Goal: Information Seeking & Learning: Find specific fact

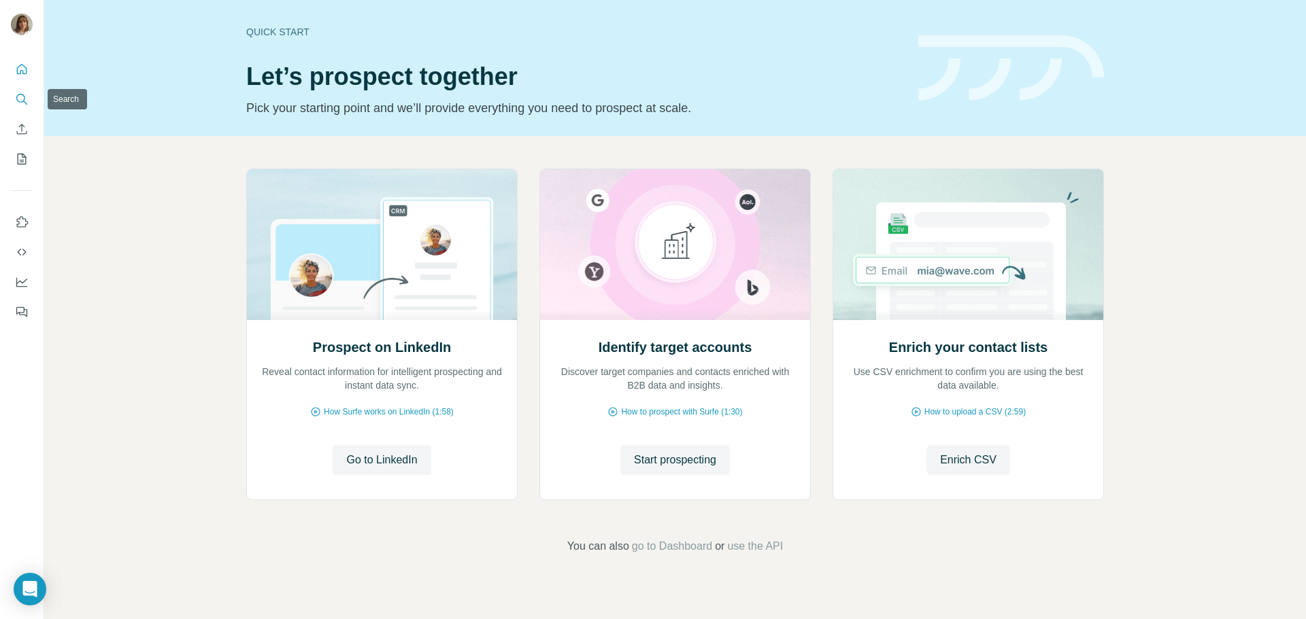
click at [17, 98] on icon "Search" at bounding box center [20, 98] width 9 height 9
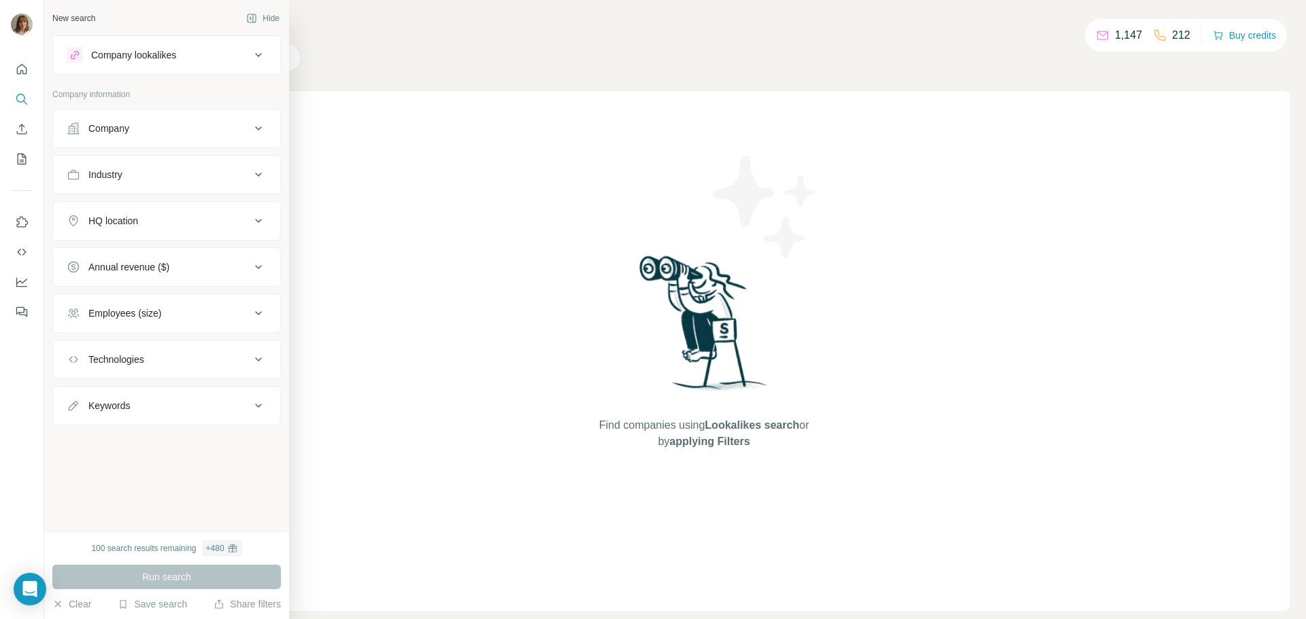
click at [82, 129] on div "Company" at bounding box center [159, 129] width 184 height 14
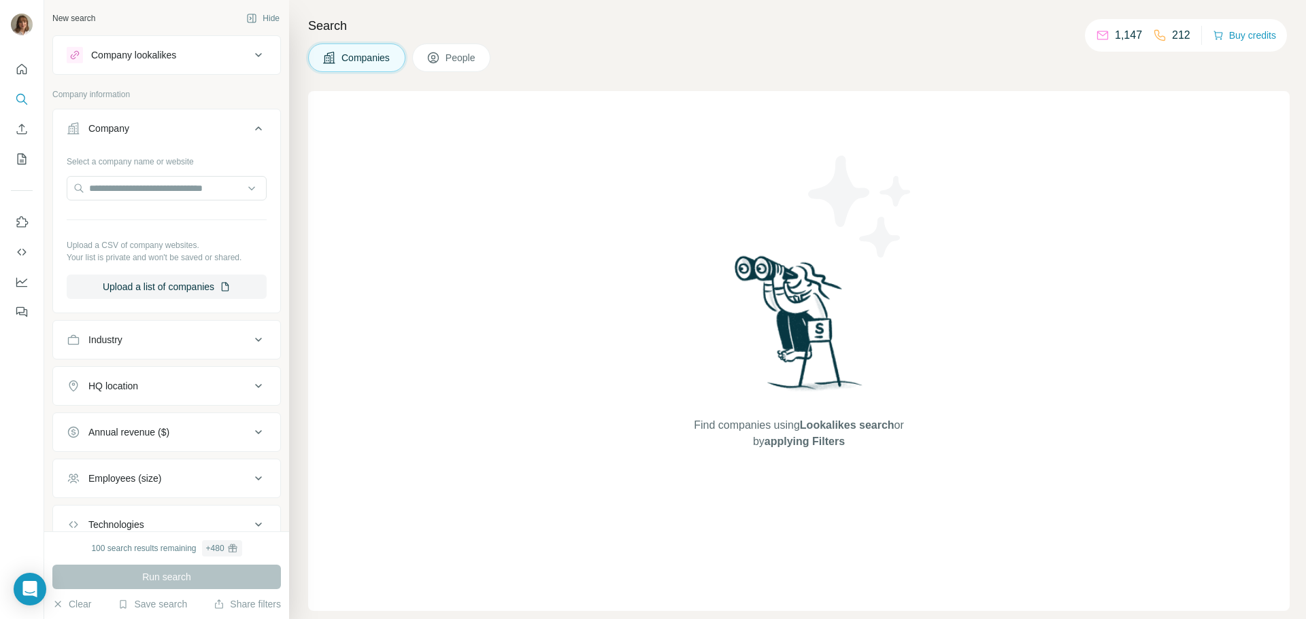
click at [82, 129] on div "Company" at bounding box center [159, 129] width 184 height 14
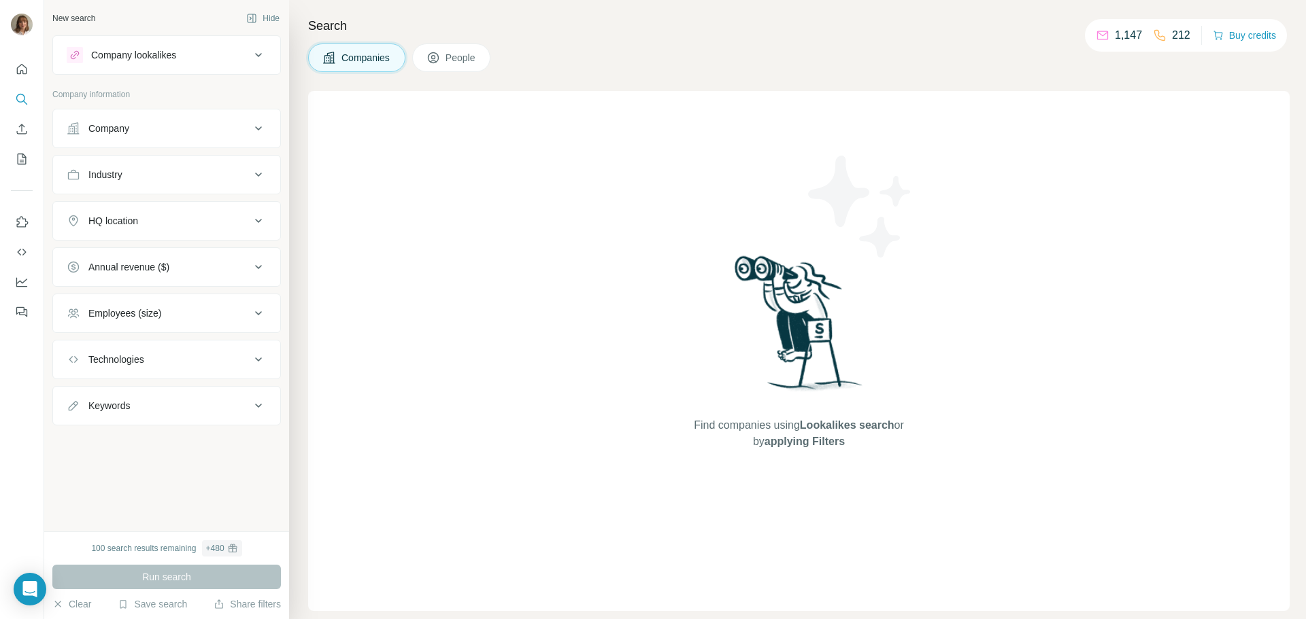
click at [82, 129] on div "Company" at bounding box center [159, 129] width 184 height 14
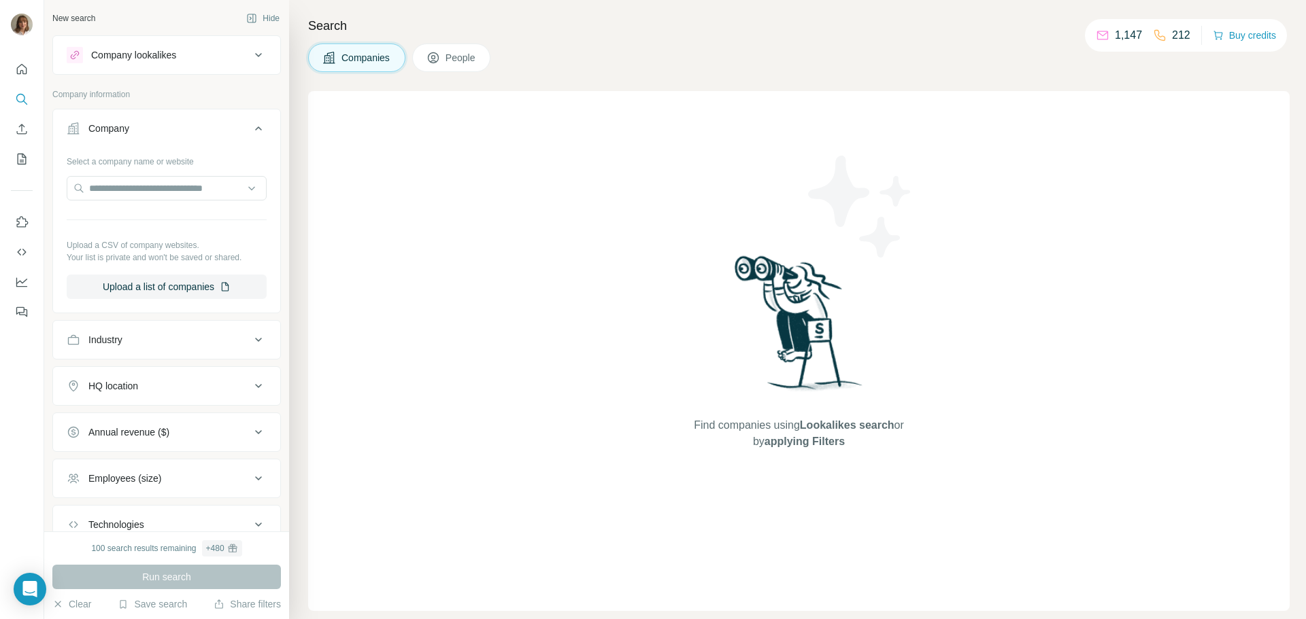
click at [82, 129] on div "Company" at bounding box center [159, 129] width 184 height 14
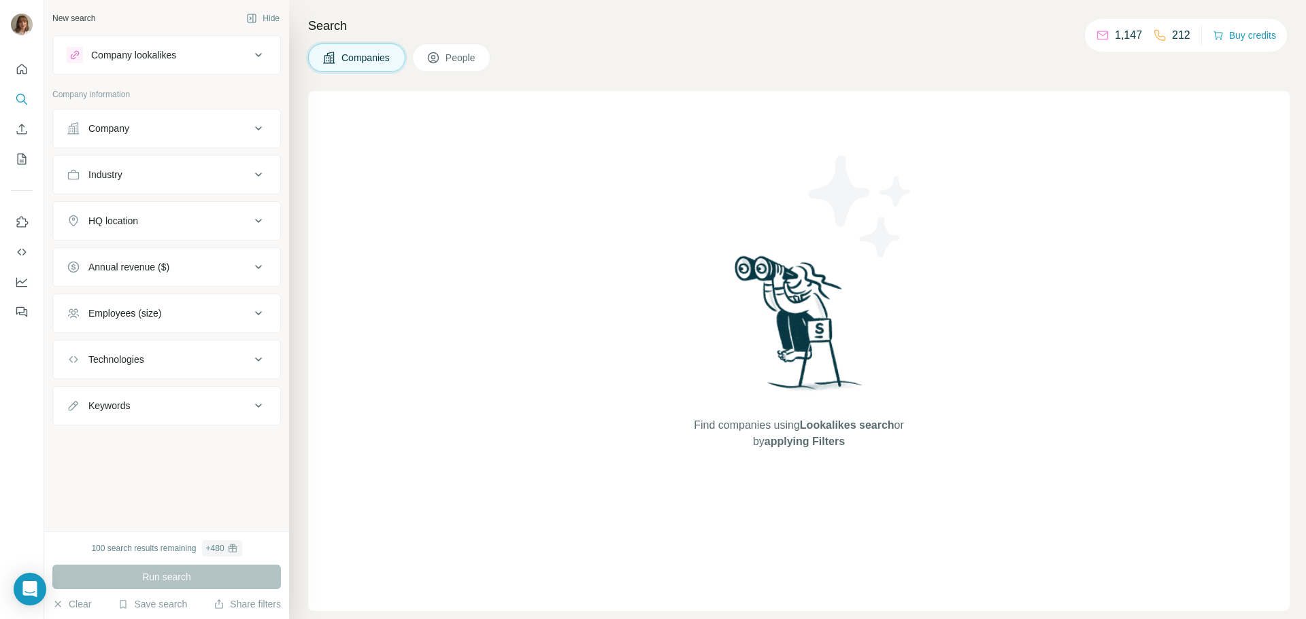
click at [182, 117] on button "Company" at bounding box center [166, 128] width 227 height 33
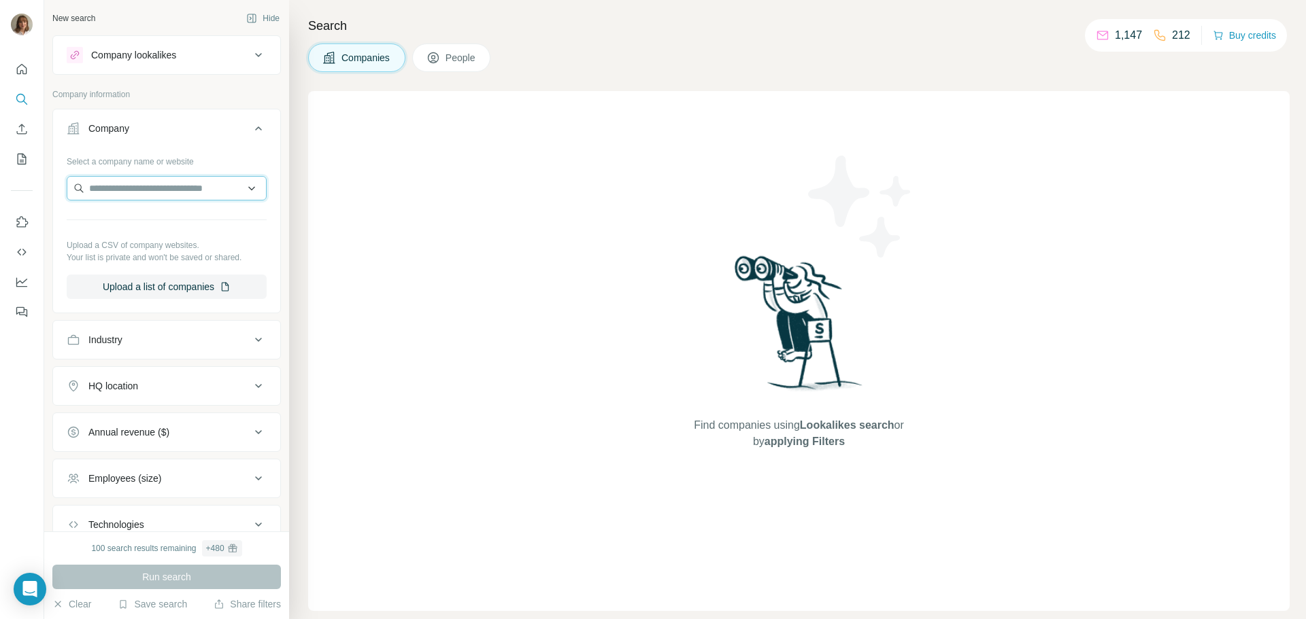
click at [139, 190] on input "text" at bounding box center [167, 188] width 200 height 24
type input "*********"
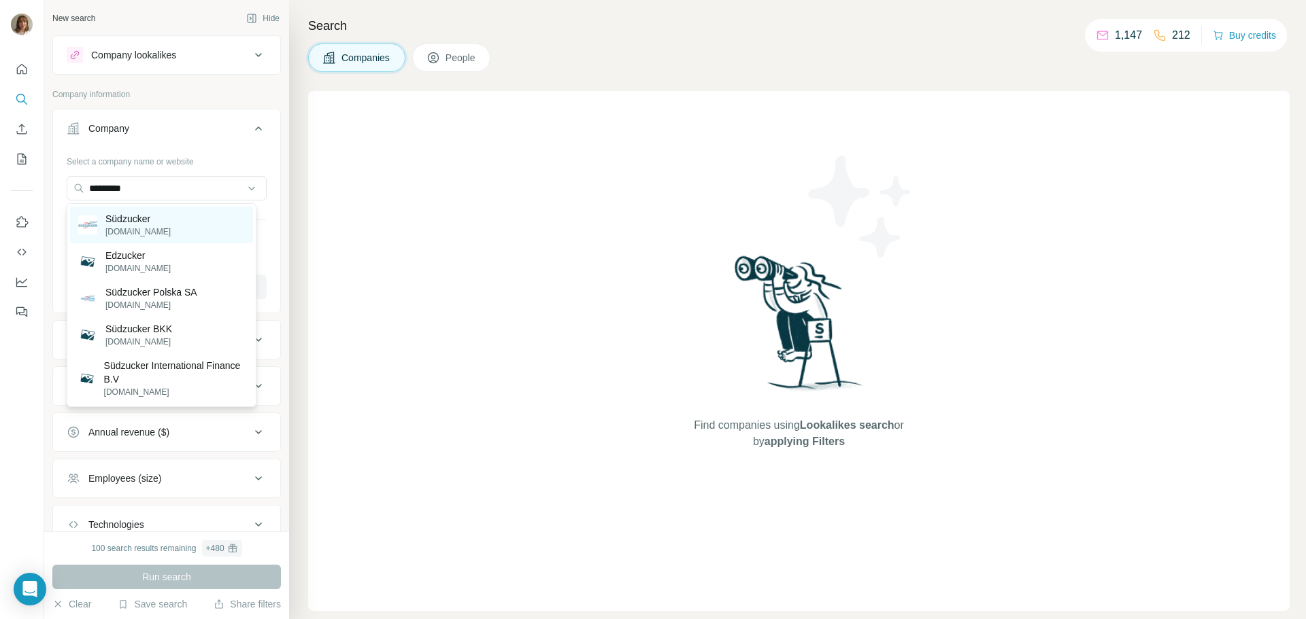
click at [140, 233] on p "[DOMAIN_NAME]" at bounding box center [137, 232] width 65 height 12
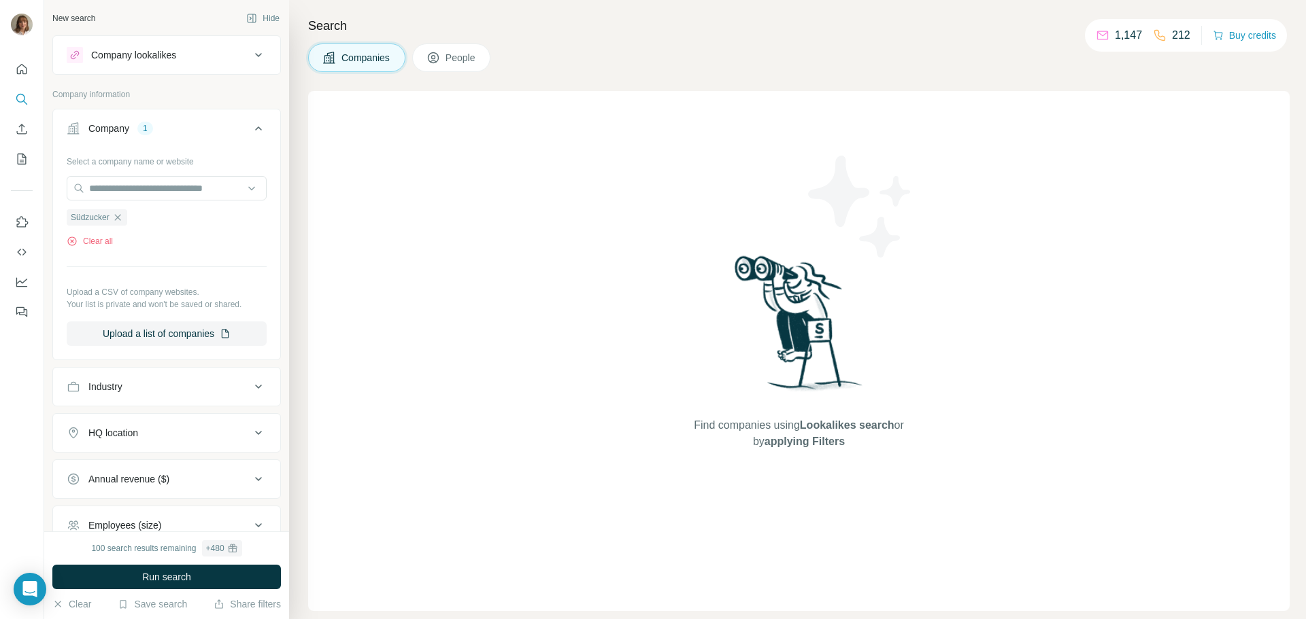
click at [250, 122] on icon at bounding box center [258, 128] width 16 height 16
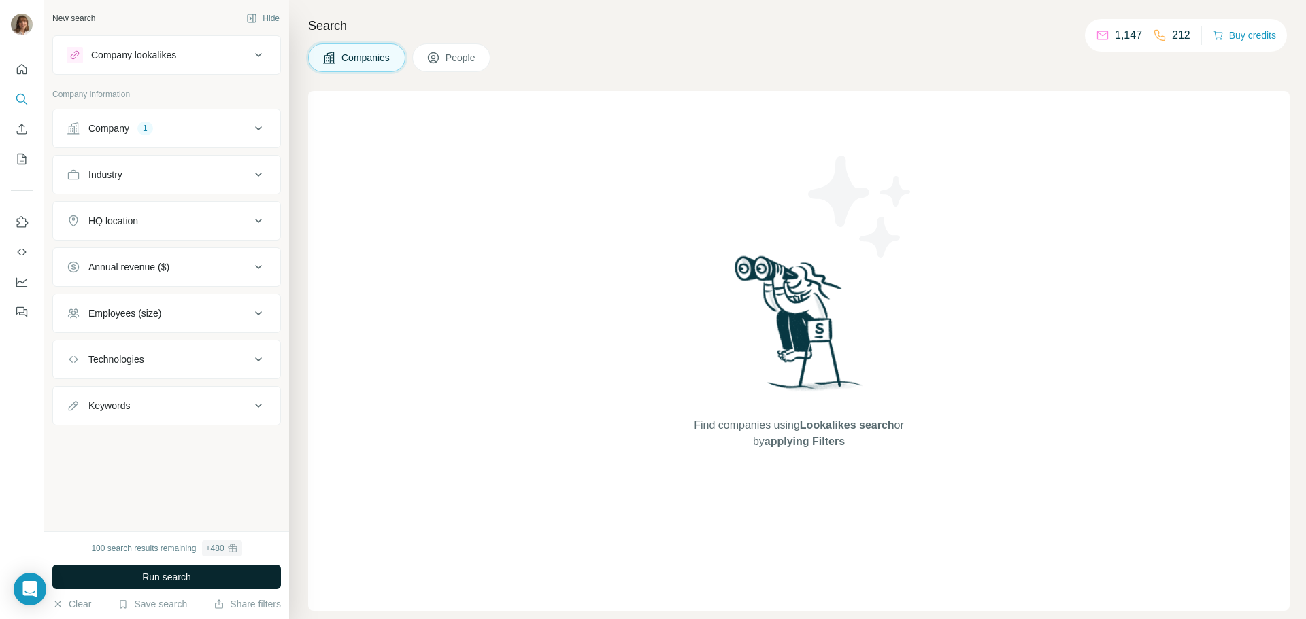
click at [148, 577] on span "Run search" at bounding box center [166, 578] width 49 height 14
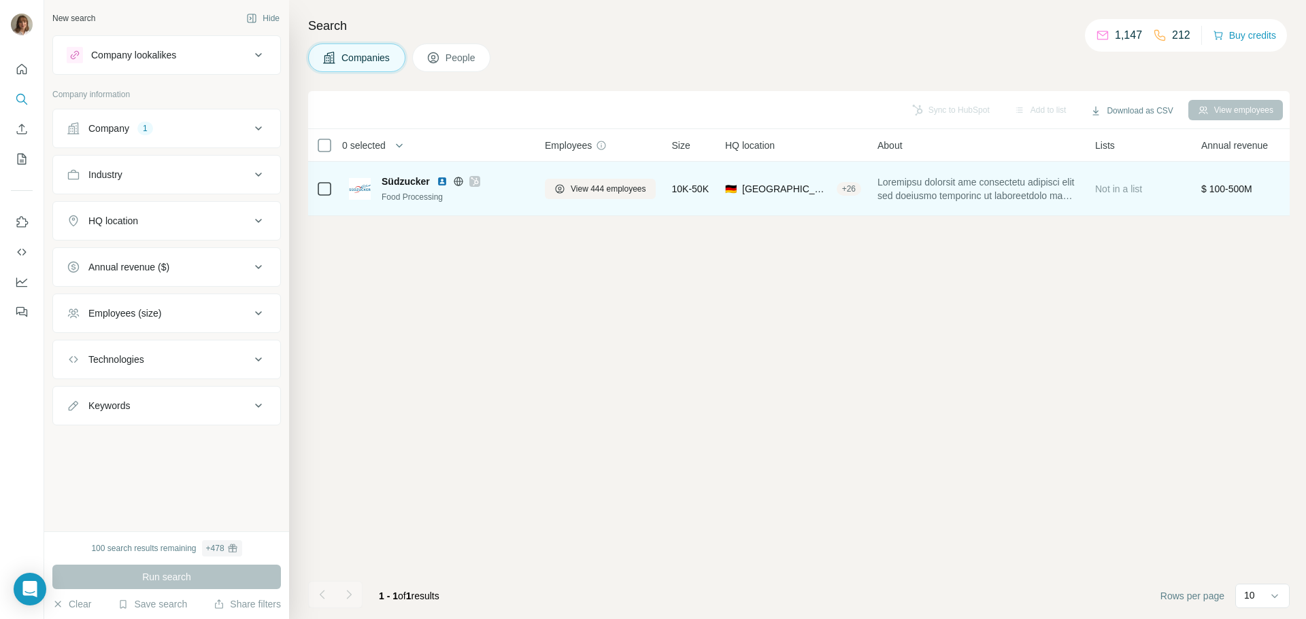
click at [414, 183] on span "Südzucker" at bounding box center [405, 182] width 48 height 14
click at [323, 181] on icon at bounding box center [324, 189] width 16 height 16
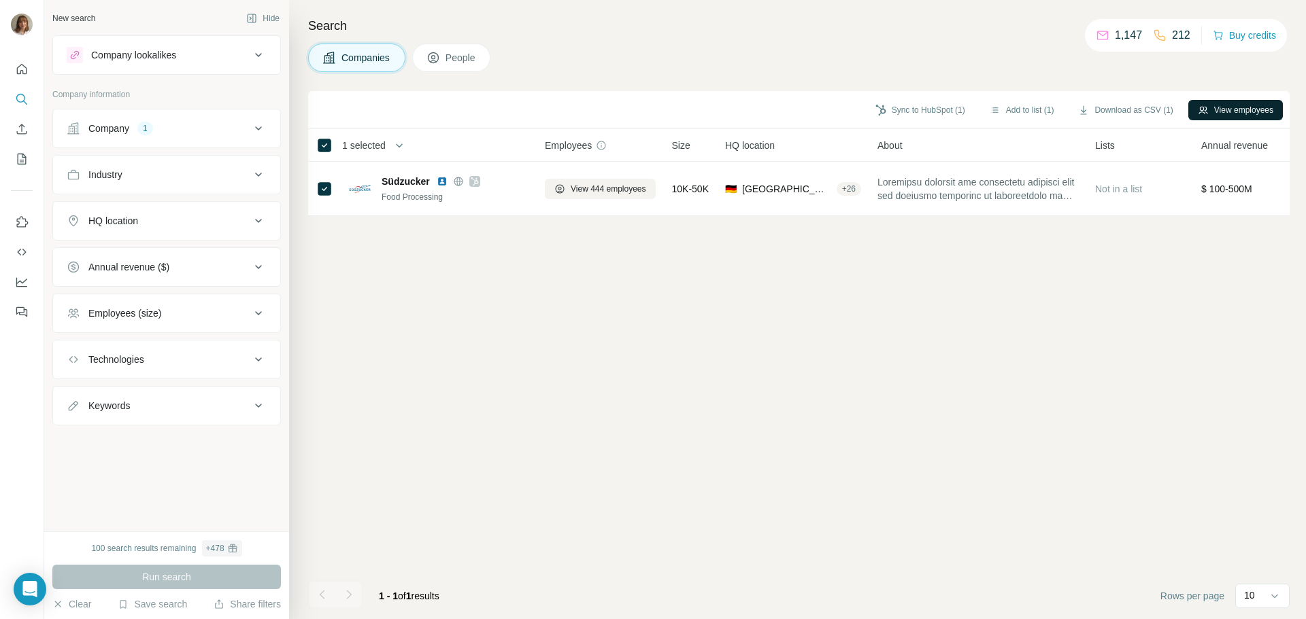
click at [1253, 103] on button "View employees" at bounding box center [1235, 110] width 95 height 20
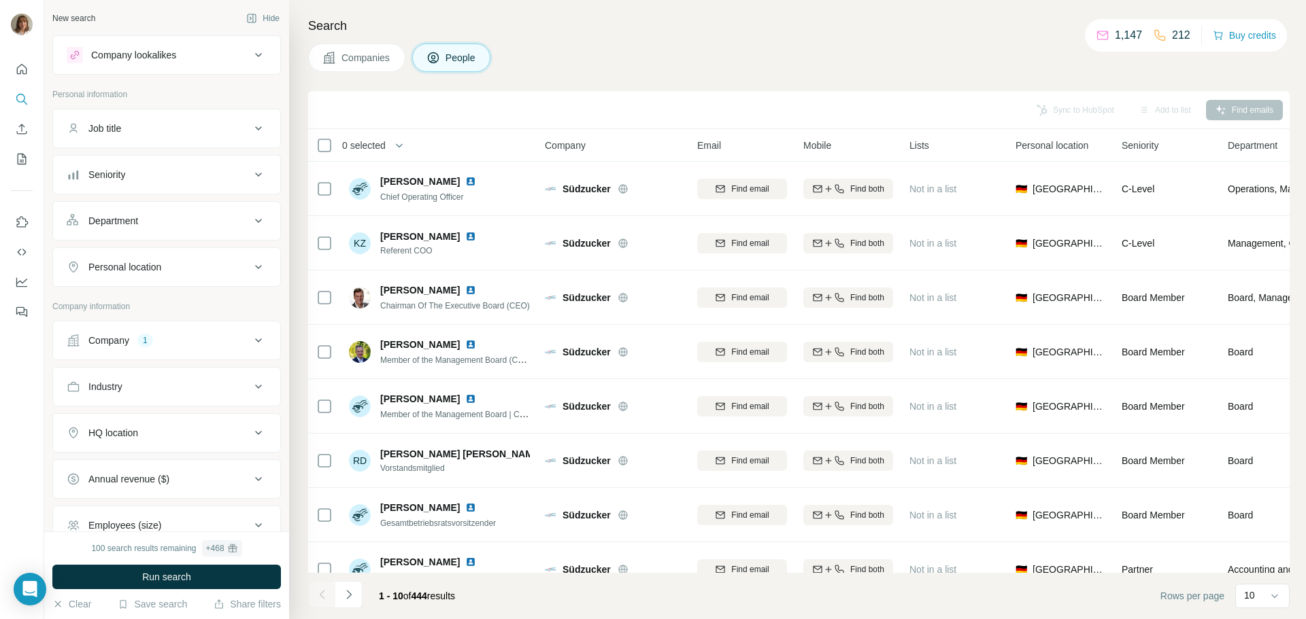
click at [598, 54] on div "Companies People" at bounding box center [798, 58] width 981 height 29
click at [16, 133] on icon "Enrich CSV" at bounding box center [22, 129] width 14 height 14
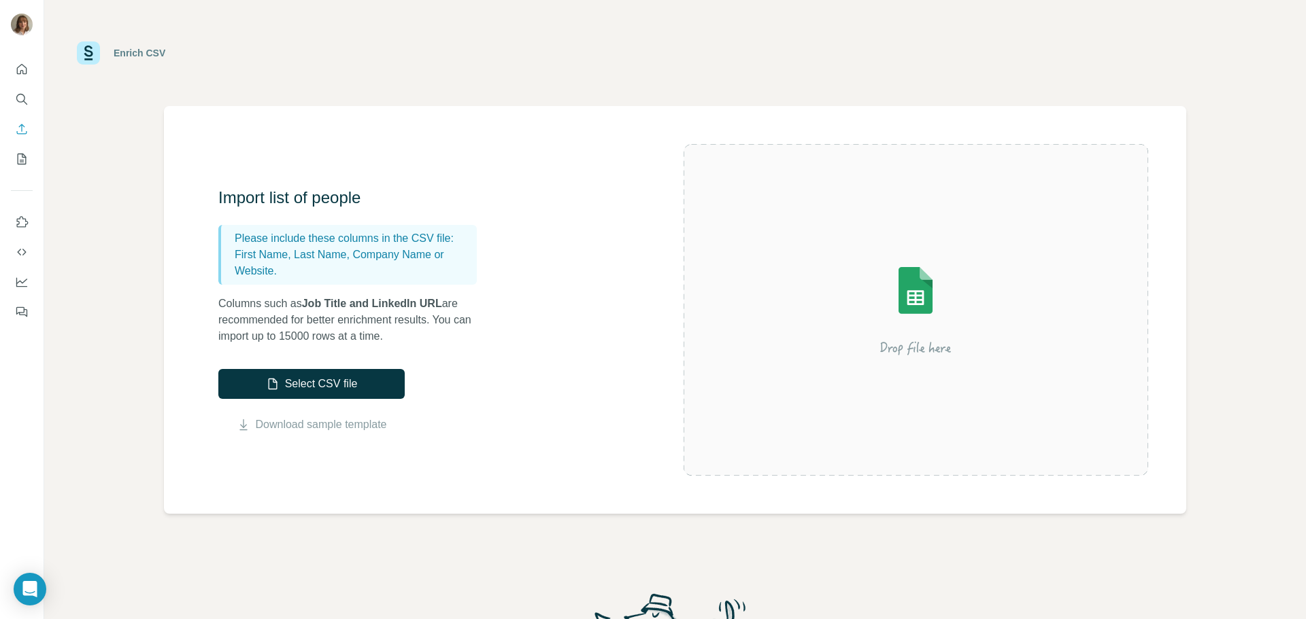
click at [101, 231] on div "Enrich CSV Import list of people Please include these columns in the CSV file: …" at bounding box center [674, 309] width 1261 height 619
click at [18, 158] on icon "My lists" at bounding box center [22, 159] width 9 height 11
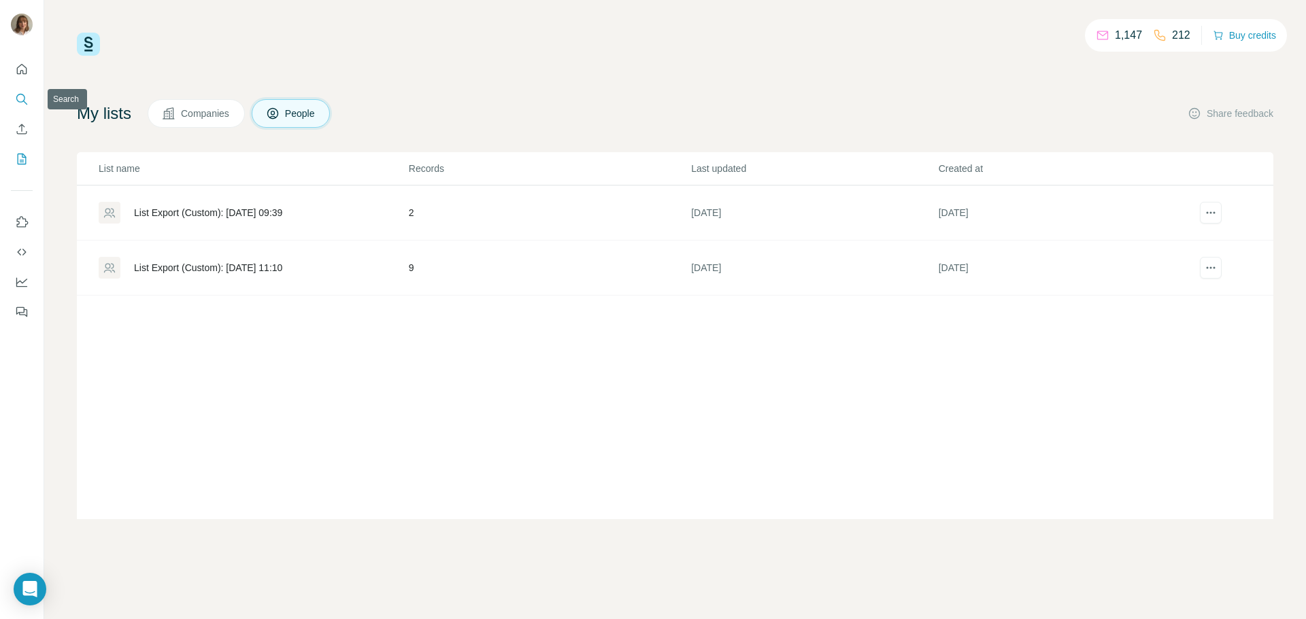
click at [28, 101] on icon "Search" at bounding box center [22, 99] width 14 height 14
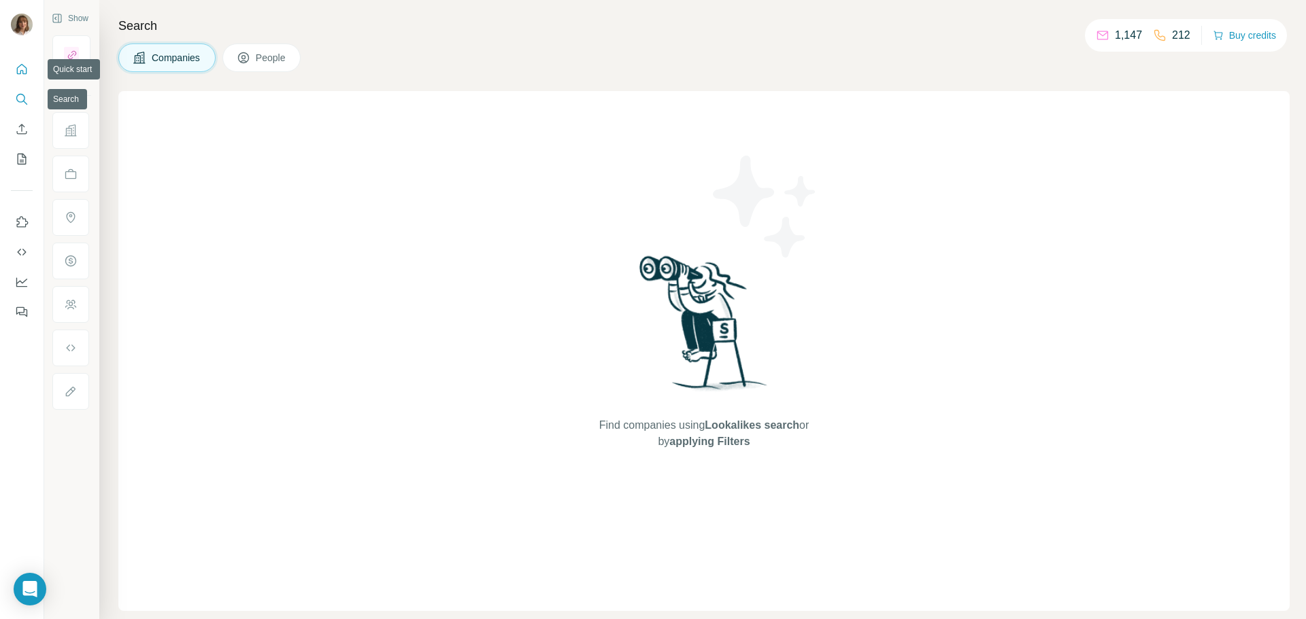
click at [29, 66] on button "Quick start" at bounding box center [22, 69] width 22 height 24
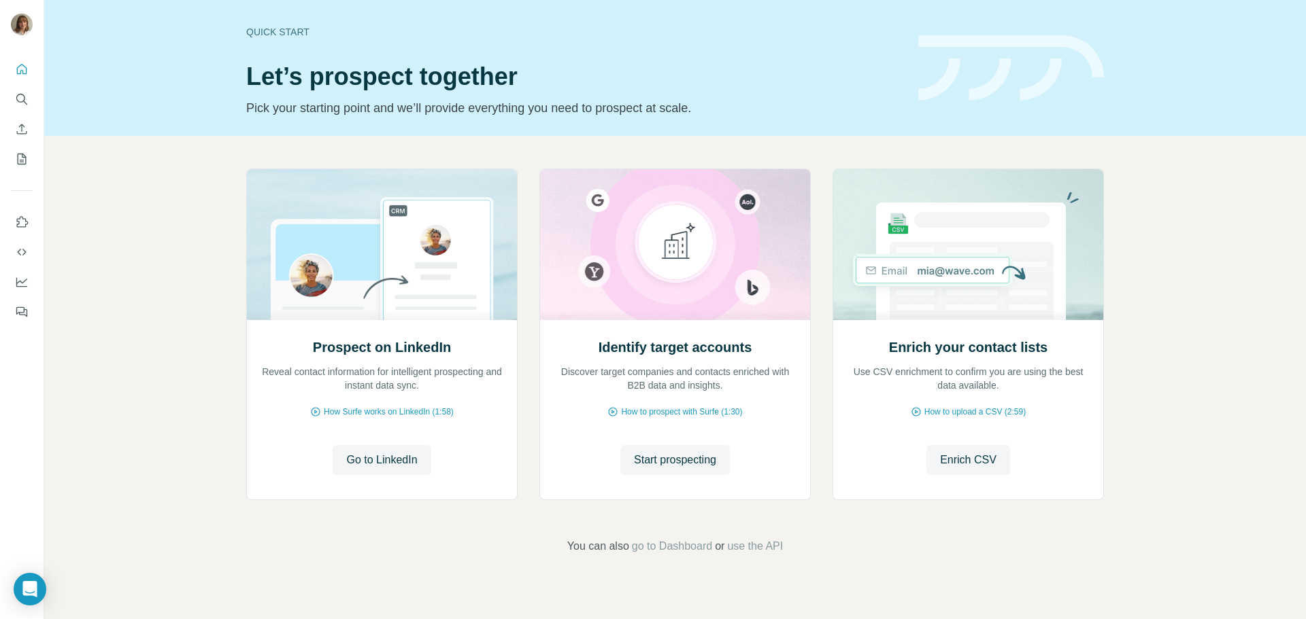
click at [193, 173] on div "Prospect on LinkedIn Reveal contact information for intelligent prospecting and…" at bounding box center [674, 362] width 1261 height 452
